Goal: Task Accomplishment & Management: Use online tool/utility

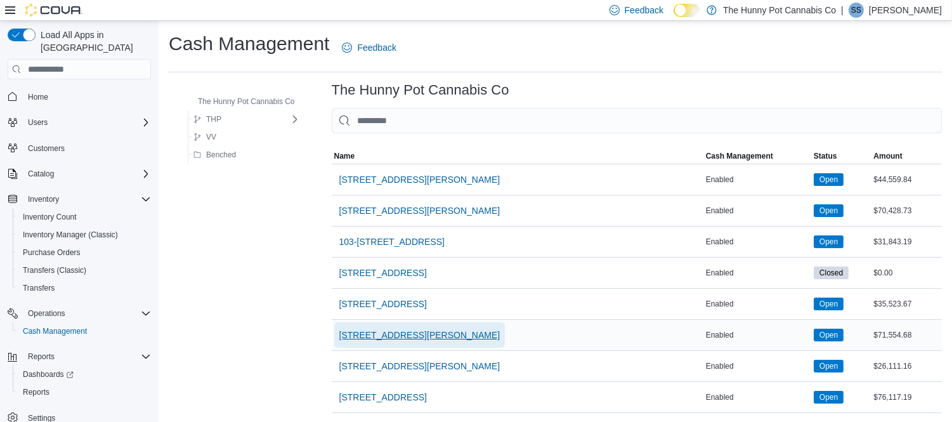
click at [382, 338] on span "[STREET_ADDRESS][PERSON_NAME]" at bounding box center [419, 335] width 161 height 13
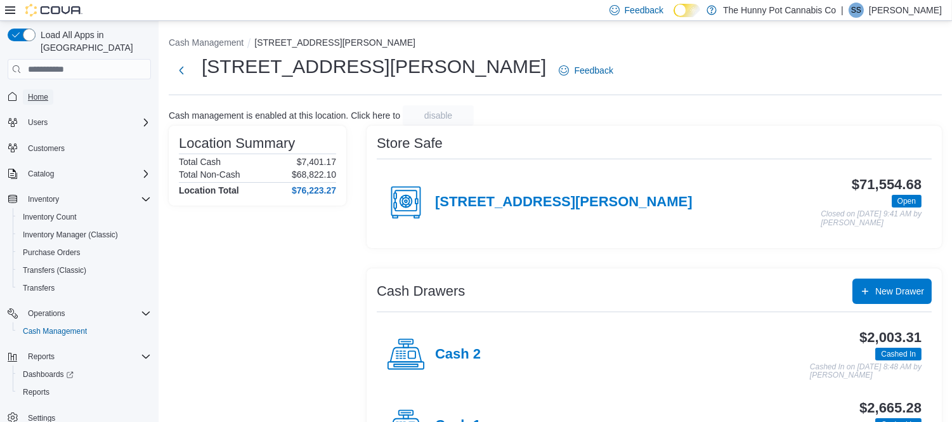
click at [44, 92] on span "Home" at bounding box center [38, 97] width 20 height 10
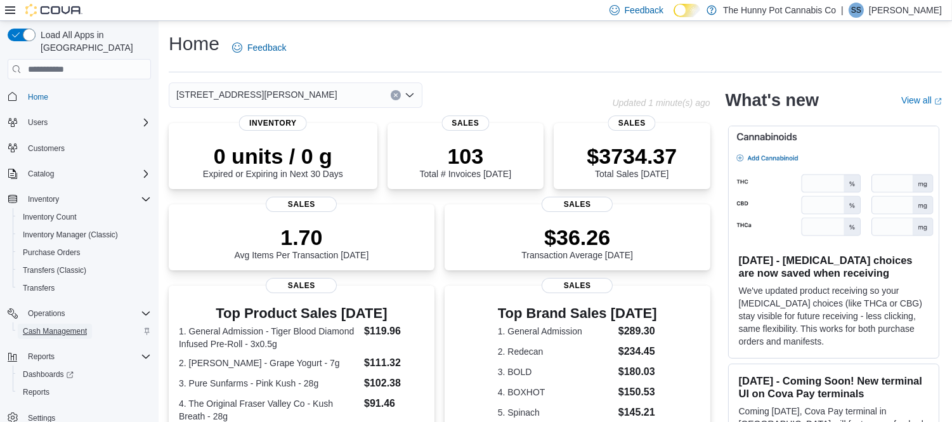
click at [63, 326] on span "Cash Management" at bounding box center [55, 331] width 64 height 10
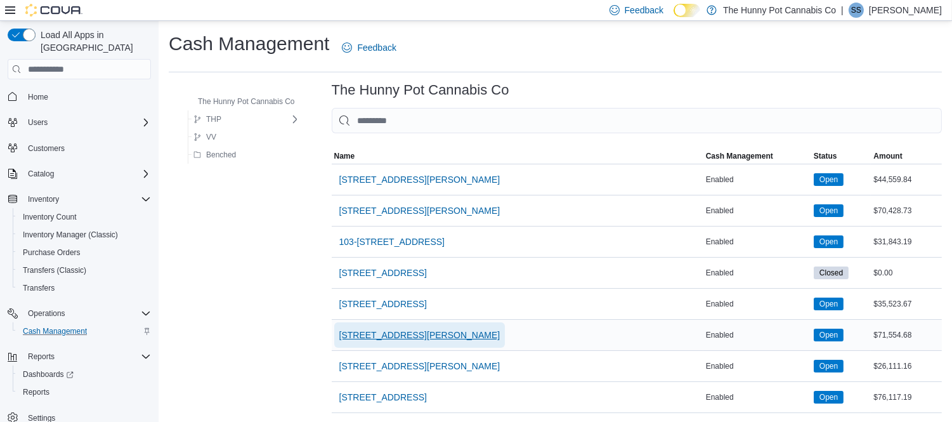
click at [365, 335] on span "[STREET_ADDRESS][PERSON_NAME]" at bounding box center [419, 335] width 161 height 13
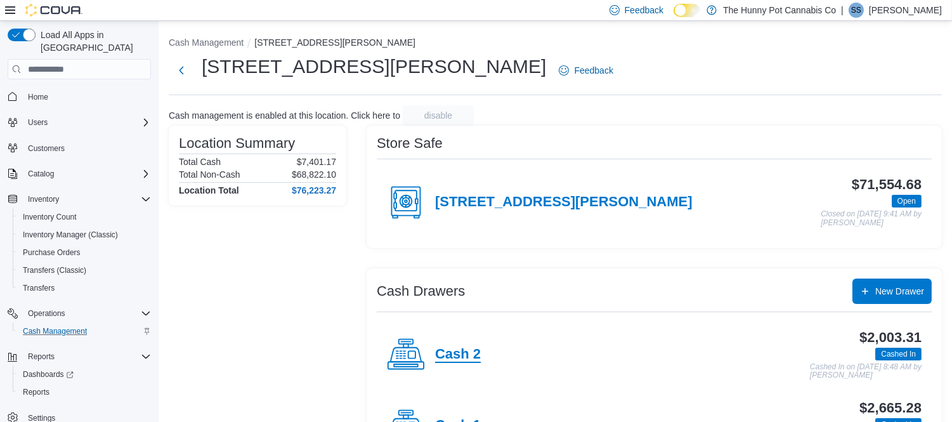
click at [451, 356] on h4 "Cash 2" at bounding box center [458, 354] width 46 height 16
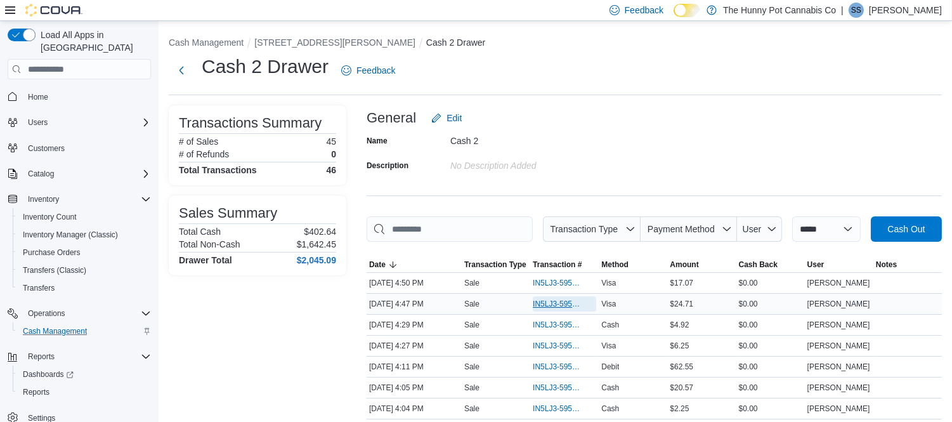
click at [567, 301] on span "IN5LJ3-5955341" at bounding box center [558, 304] width 51 height 10
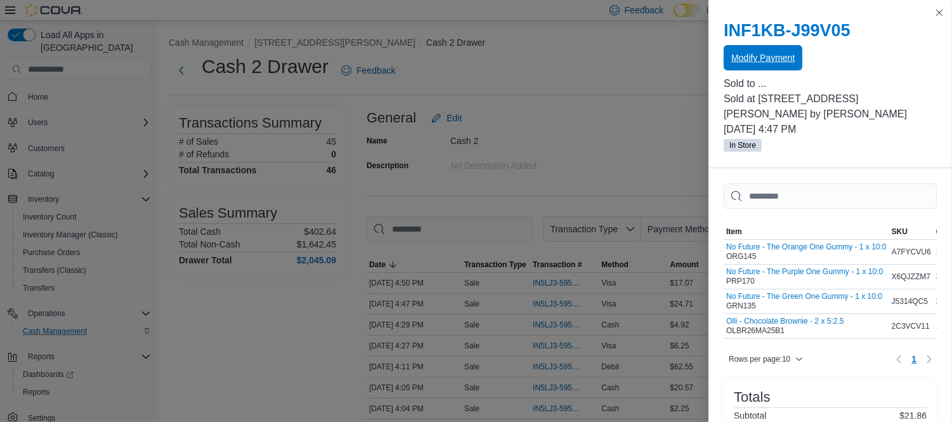
click at [775, 60] on span "Modify Payment" at bounding box center [762, 57] width 63 height 13
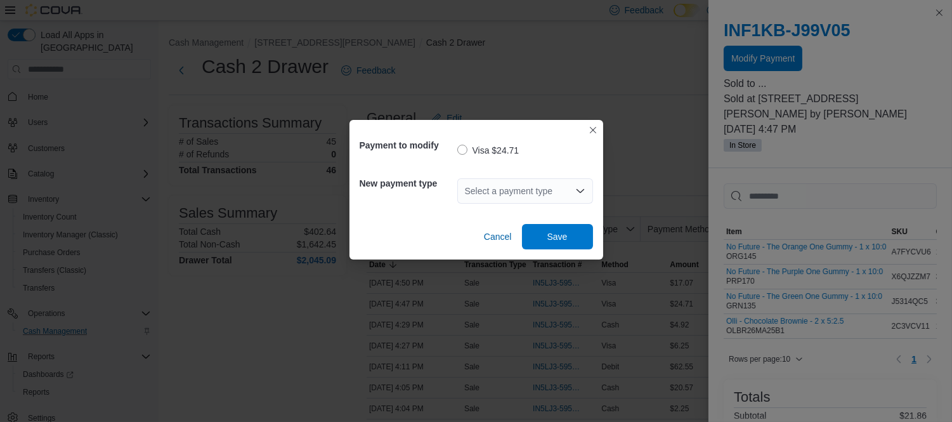
click at [528, 199] on div "Select a payment type" at bounding box center [525, 190] width 136 height 25
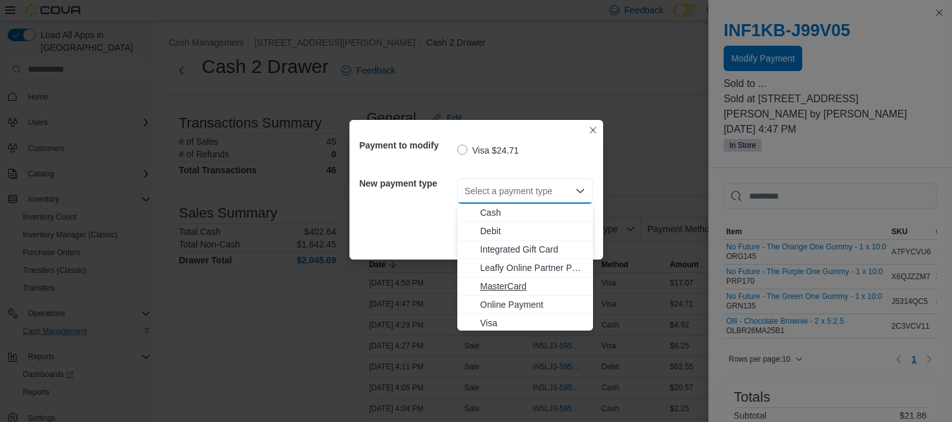
click at [507, 282] on span "MasterCard" at bounding box center [532, 286] width 105 height 13
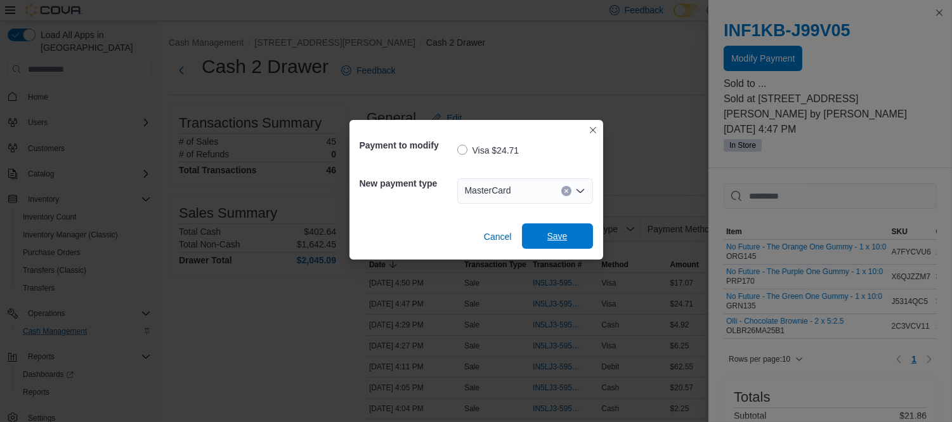
click at [549, 232] on span "Save" at bounding box center [557, 236] width 20 height 13
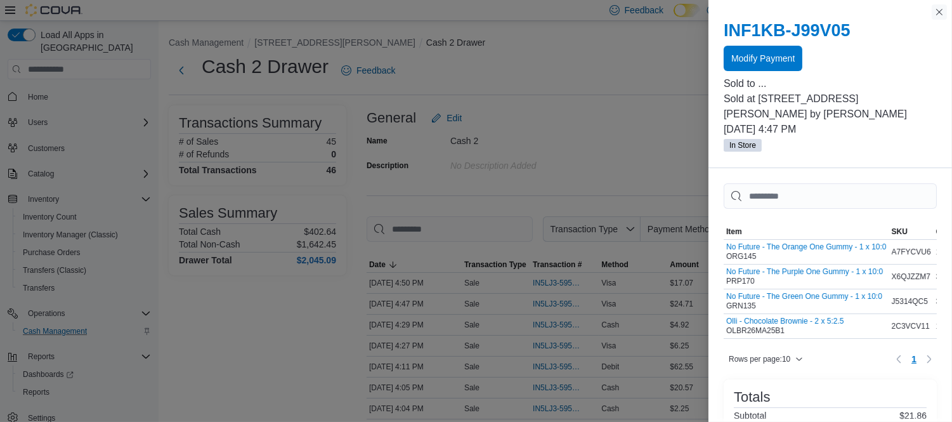
click at [941, 15] on button "Close this dialog" at bounding box center [939, 11] width 15 height 15
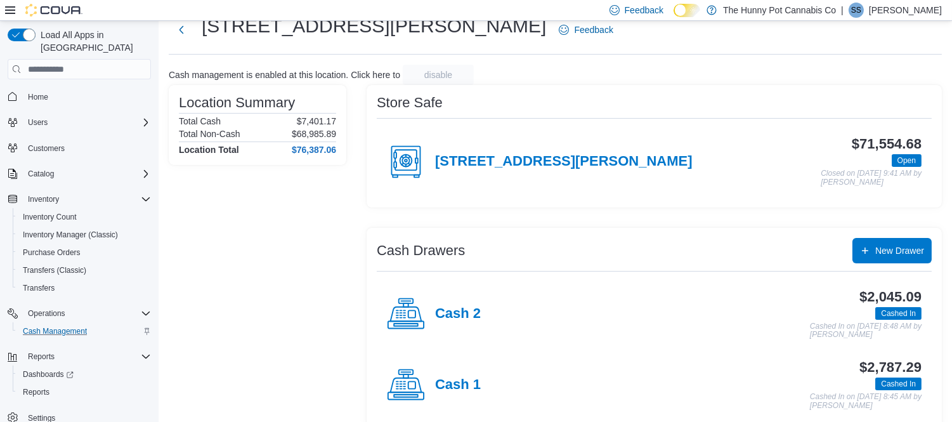
scroll to position [59, 0]
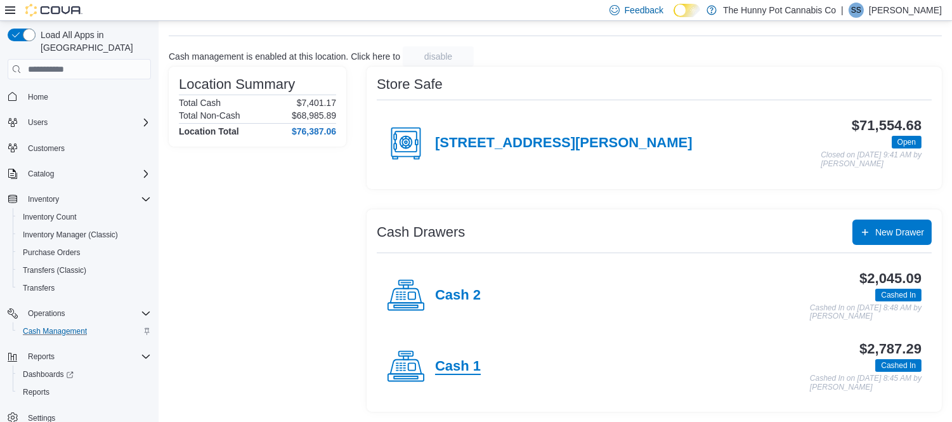
click at [457, 367] on h4 "Cash 1" at bounding box center [458, 366] width 46 height 16
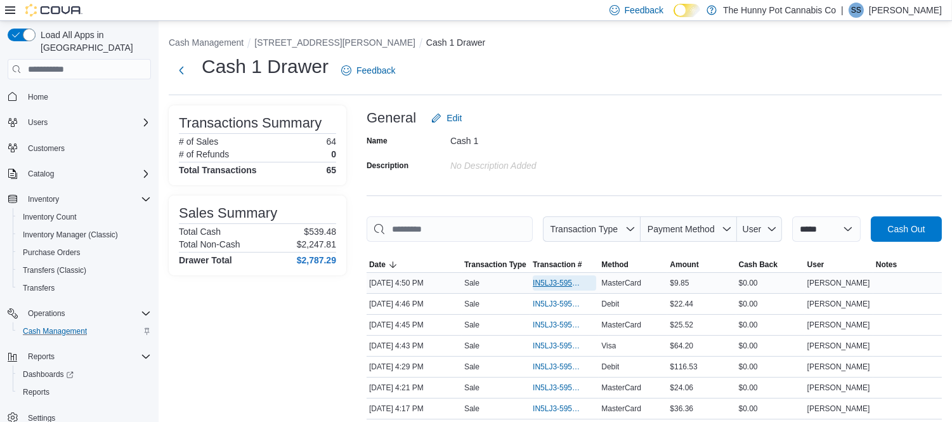
click at [546, 284] on span "IN5LJ3-5955372" at bounding box center [558, 283] width 51 height 10
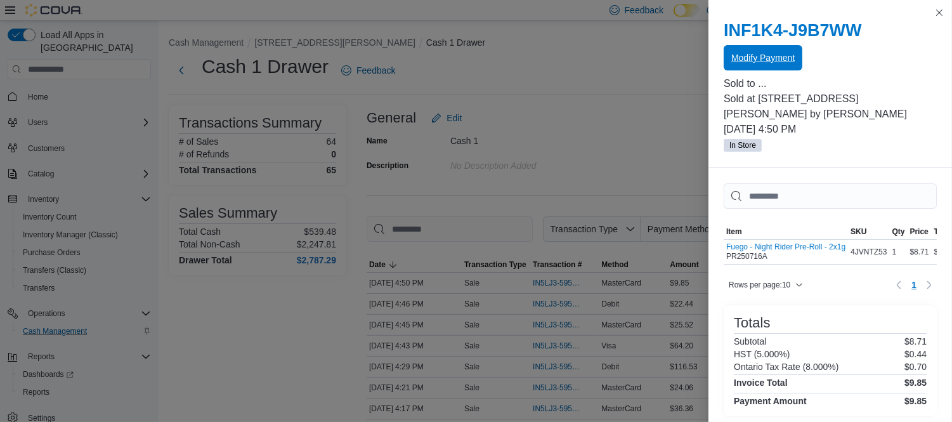
click at [789, 51] on span "Modify Payment" at bounding box center [762, 57] width 63 height 25
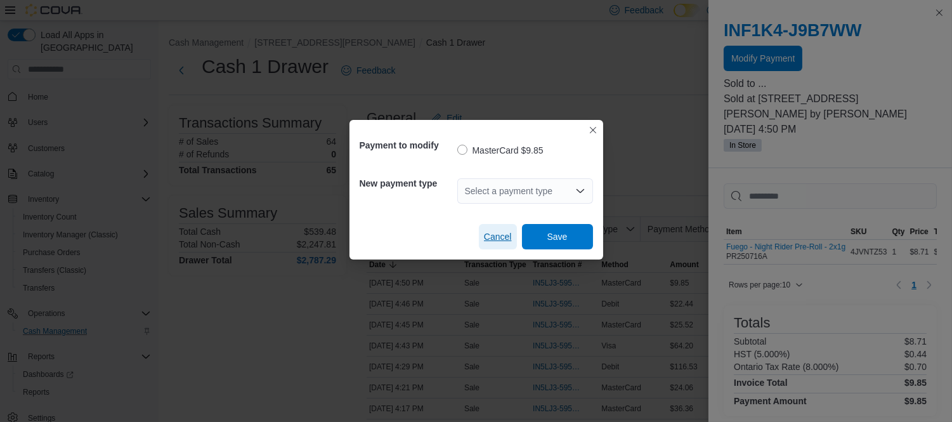
click at [509, 237] on span "Cancel" at bounding box center [498, 236] width 28 height 13
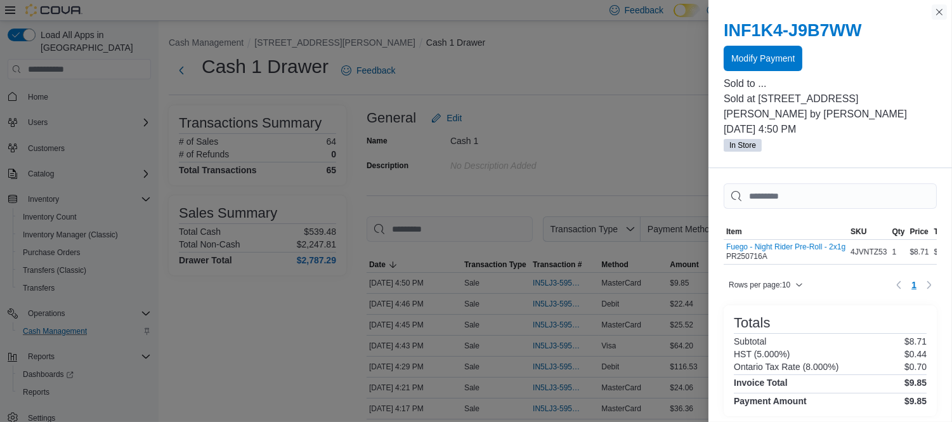
click at [939, 16] on button "Close this dialog" at bounding box center [939, 11] width 15 height 15
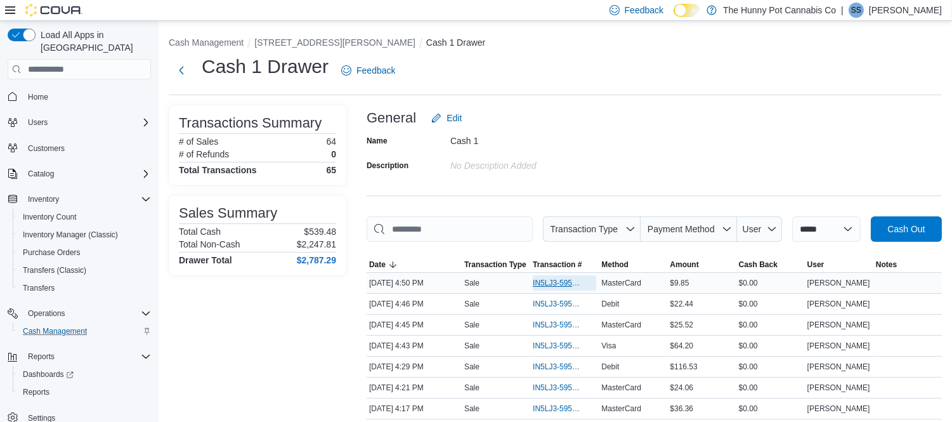
click at [561, 280] on span "IN5LJ3-5955372" at bounding box center [558, 283] width 51 height 10
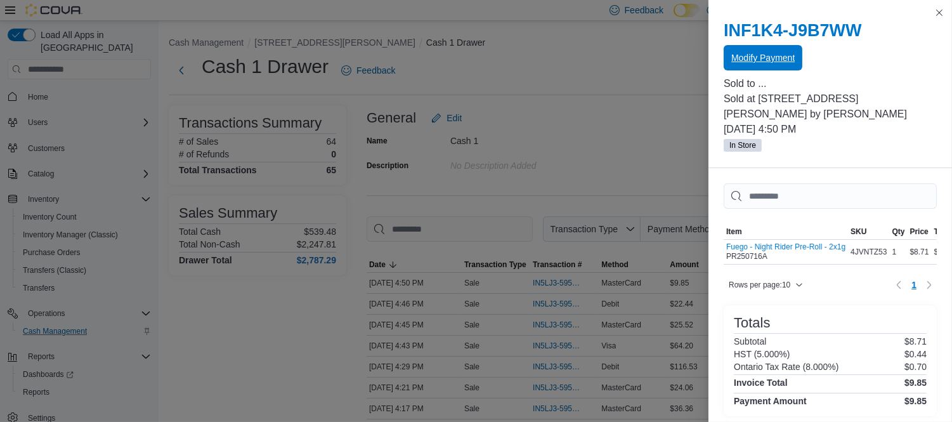
click at [758, 67] on span "Modify Payment" at bounding box center [762, 57] width 63 height 25
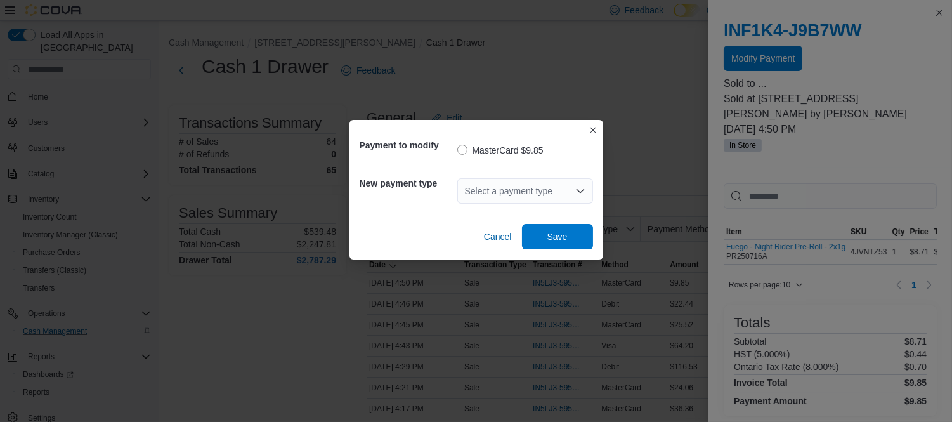
click at [508, 189] on div "Select a payment type" at bounding box center [525, 190] width 136 height 25
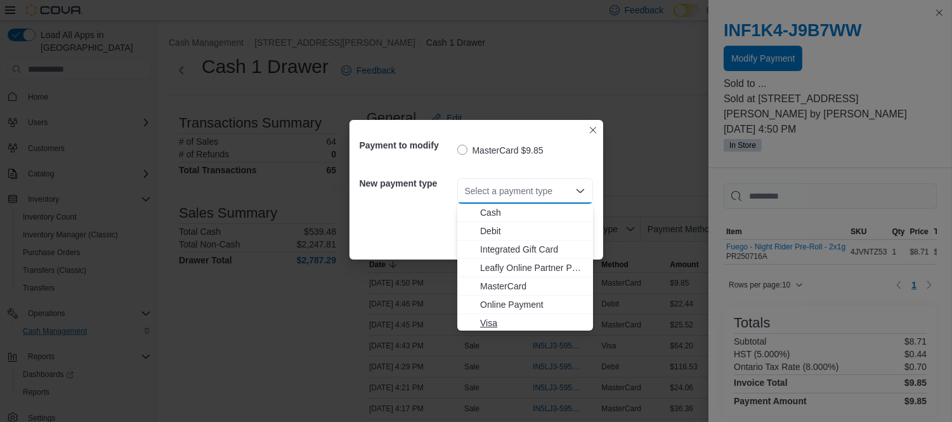
click at [504, 315] on button "Visa" at bounding box center [525, 323] width 136 height 18
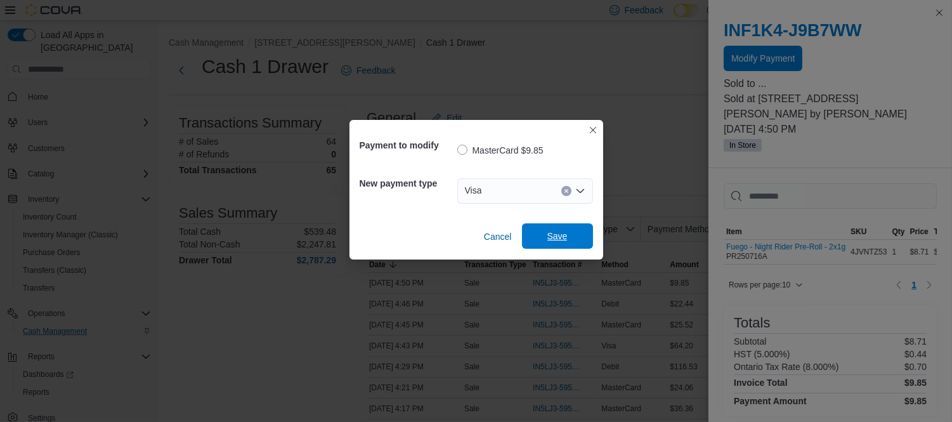
click at [573, 233] on span "Save" at bounding box center [558, 235] width 56 height 25
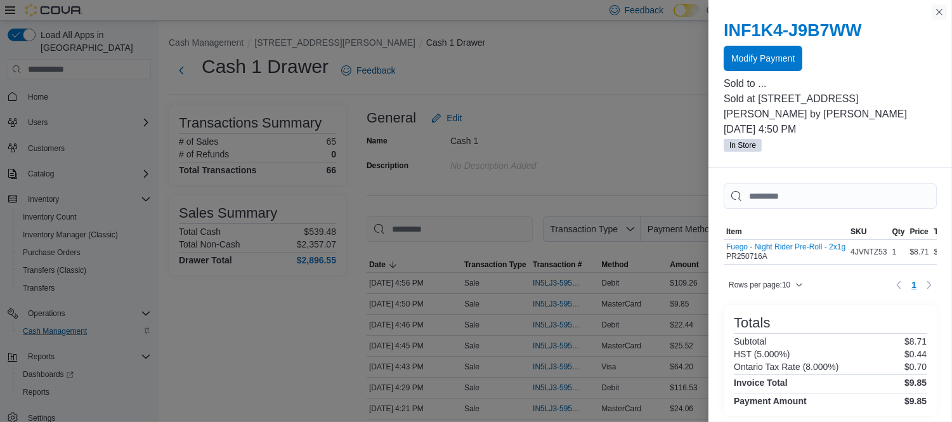
click at [938, 11] on button "Close this dialog" at bounding box center [939, 11] width 15 height 15
